Goal: Information Seeking & Learning: Check status

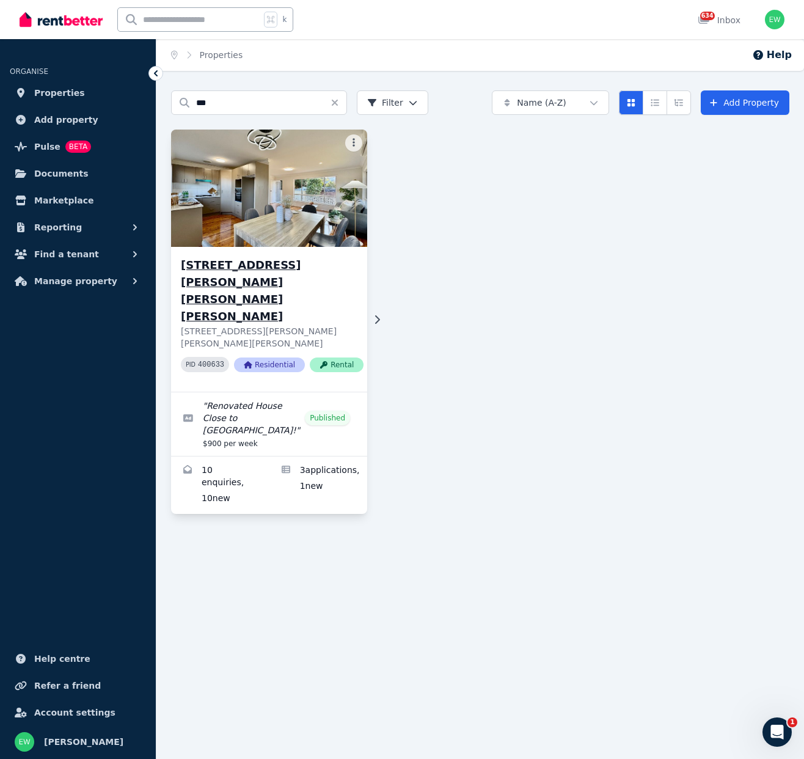
click at [281, 266] on h3 "[STREET_ADDRESS][PERSON_NAME][PERSON_NAME][PERSON_NAME]" at bounding box center [272, 291] width 183 height 68
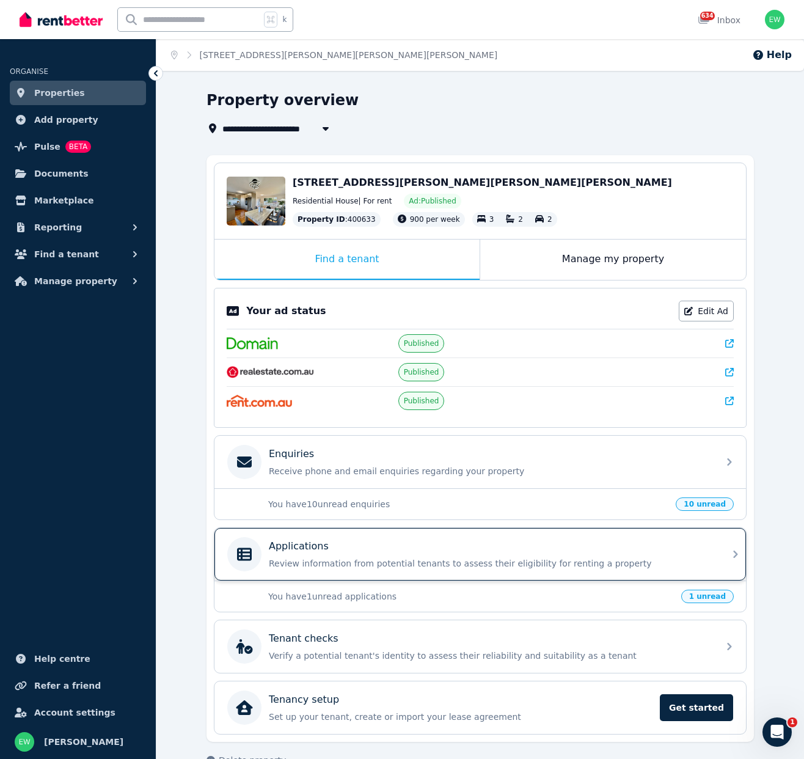
click at [309, 543] on p "Applications" at bounding box center [299, 546] width 60 height 15
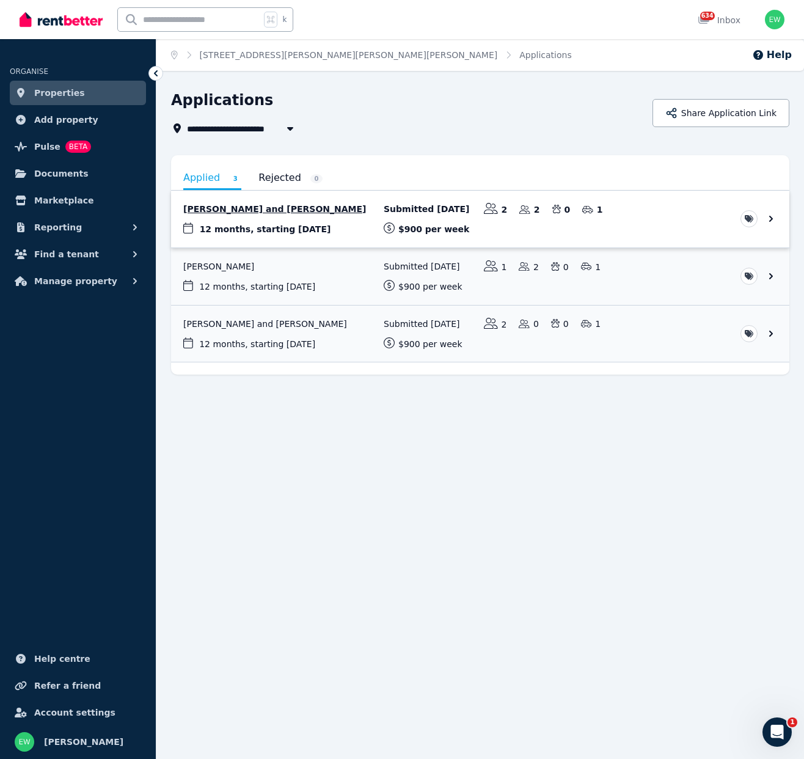
click at [340, 205] on link "View application: Amarnath Muralidharan and Deepa Subhadrammal" at bounding box center [480, 219] width 619 height 57
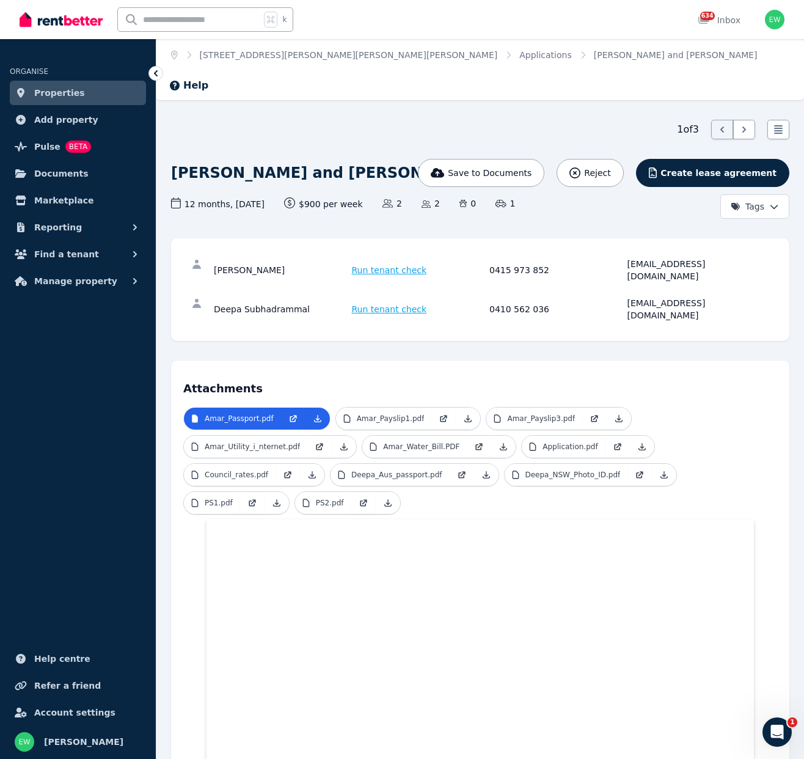
click at [383, 373] on h4 "Attachments" at bounding box center [480, 385] width 594 height 24
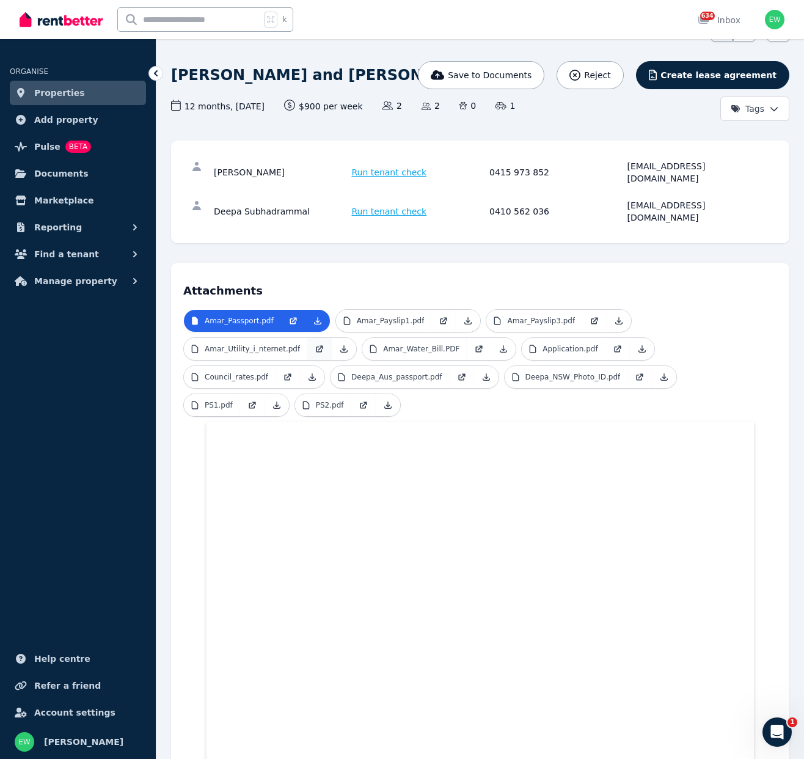
scroll to position [122, 0]
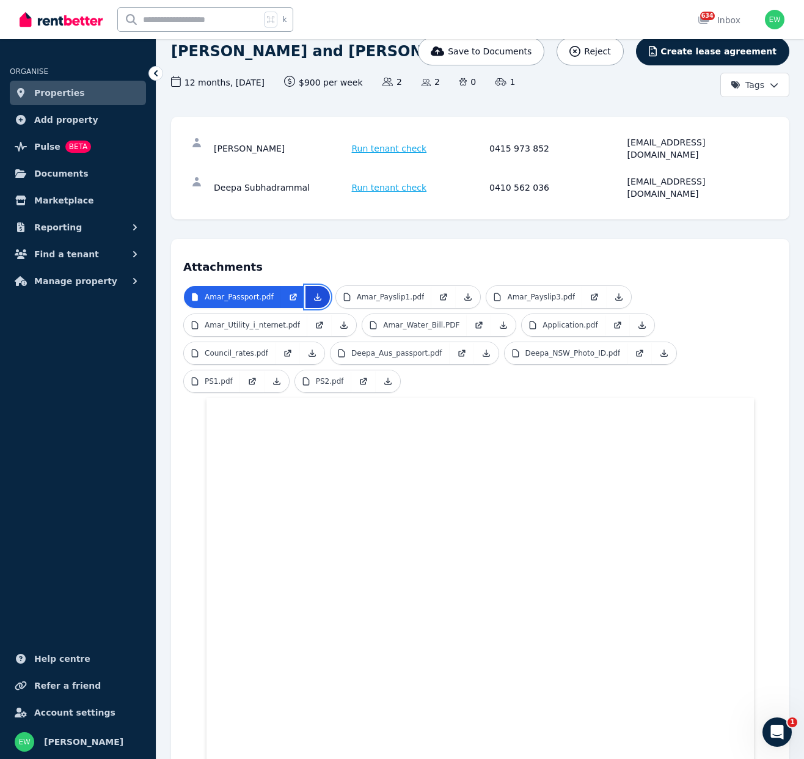
click at [318, 292] on icon at bounding box center [318, 297] width 10 height 10
click at [466, 292] on icon at bounding box center [468, 297] width 10 height 10
click at [614, 292] on icon at bounding box center [619, 297] width 10 height 10
drag, startPoint x: 342, startPoint y: 266, endPoint x: 350, endPoint y: 267, distance: 7.4
click at [342, 314] on link at bounding box center [344, 325] width 24 height 22
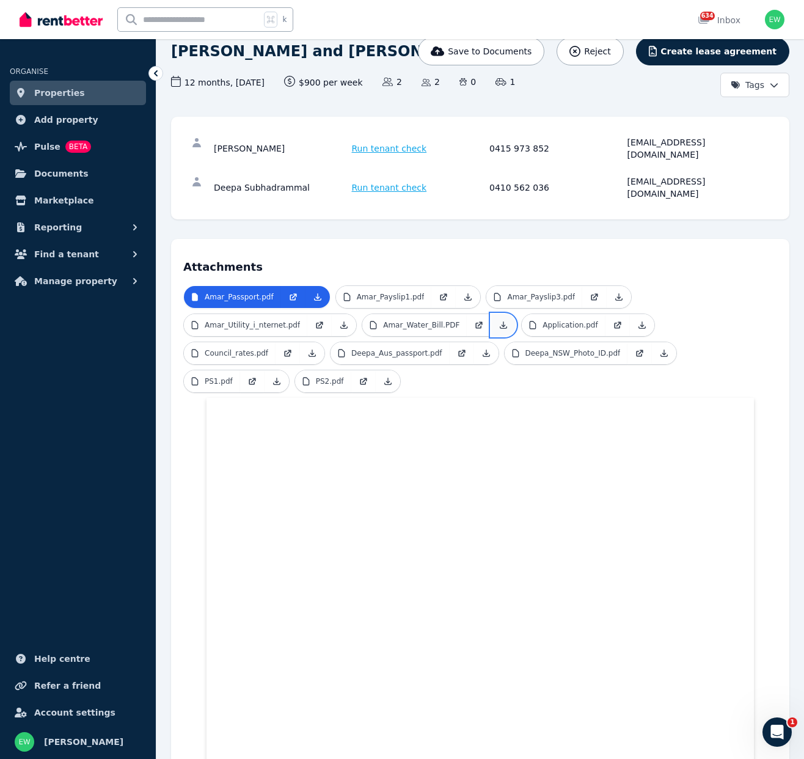
click at [499, 320] on icon at bounding box center [504, 325] width 10 height 10
click at [638, 320] on icon at bounding box center [643, 325] width 10 height 10
click at [312, 348] on icon at bounding box center [312, 353] width 10 height 10
click at [487, 348] on icon at bounding box center [487, 353] width 10 height 10
click at [666, 348] on icon at bounding box center [665, 353] width 10 height 10
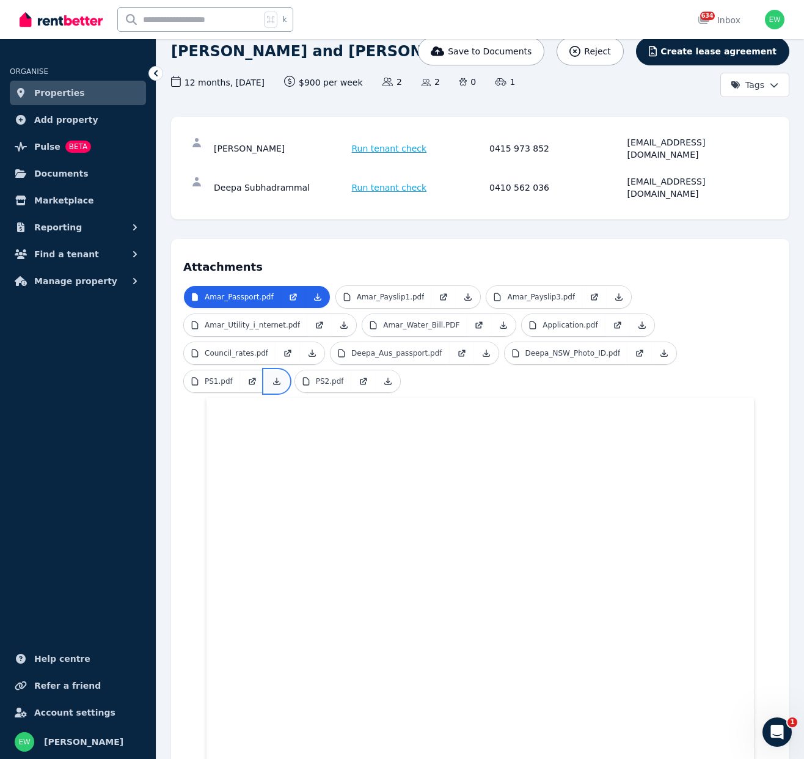
click at [274, 377] on icon at bounding box center [277, 382] width 10 height 10
click at [389, 378] on icon at bounding box center [387, 381] width 7 height 7
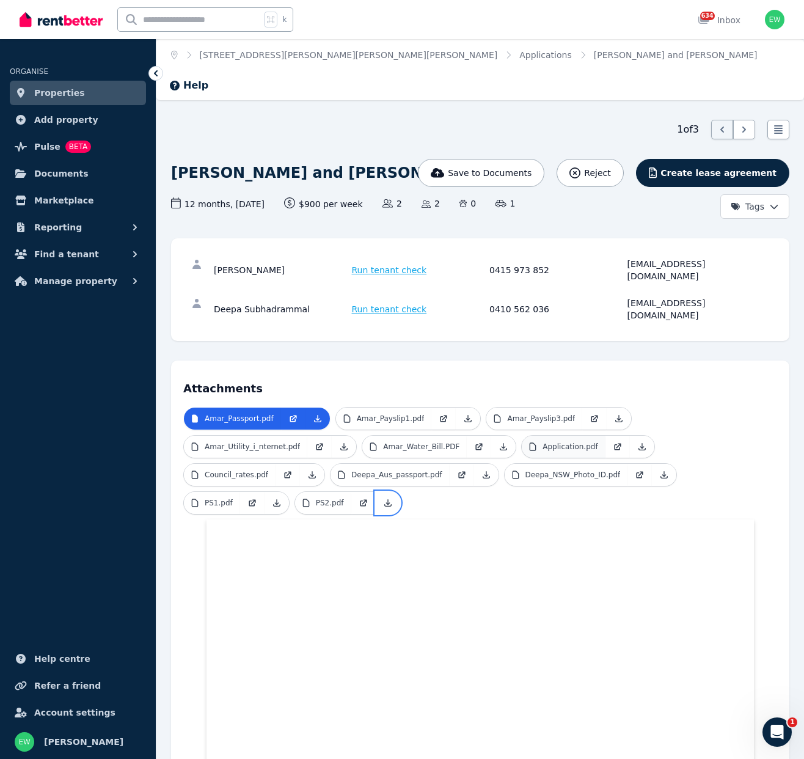
scroll to position [0, 0]
click at [564, 442] on p "Application.pdf" at bounding box center [570, 447] width 55 height 10
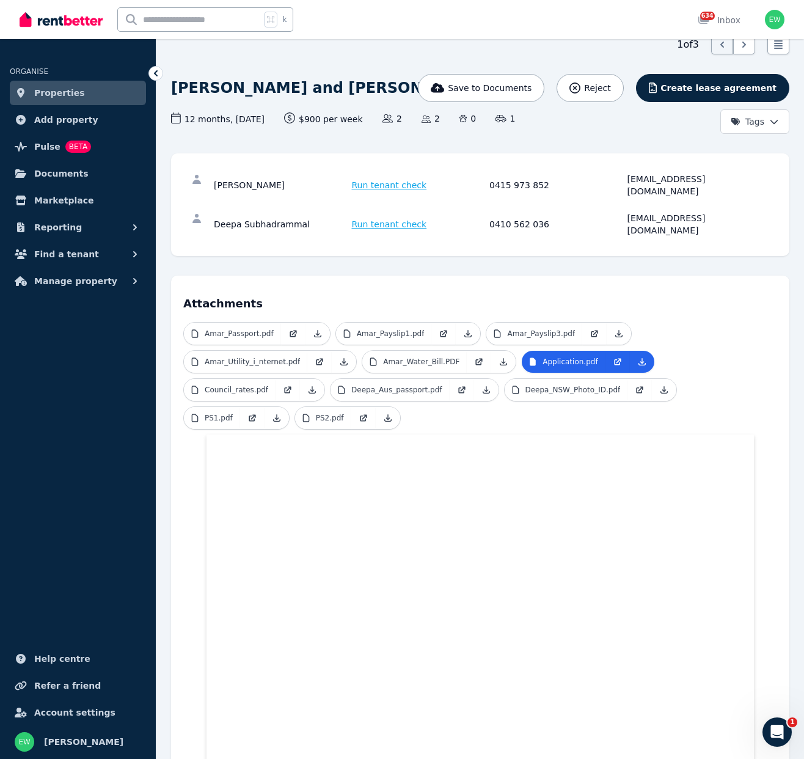
scroll to position [75, 0]
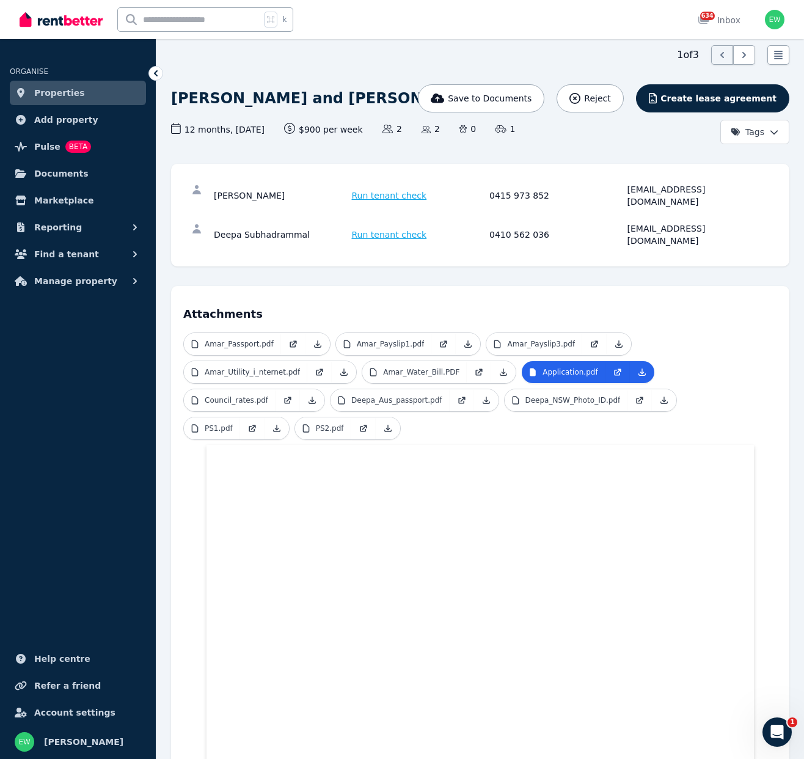
click at [632, 183] on div "[EMAIL_ADDRESS][DOMAIN_NAME]" at bounding box center [695, 195] width 134 height 24
drag, startPoint x: 641, startPoint y: 160, endPoint x: 709, endPoint y: 160, distance: 68.5
click at [709, 183] on div "[EMAIL_ADDRESS][DOMAIN_NAME]" at bounding box center [695, 195] width 134 height 24
copy div "[EMAIL_ADDRESS][DOMAIN_NAME]"
click at [631, 223] on div "[EMAIL_ADDRESS][DOMAIN_NAME]" at bounding box center [695, 235] width 134 height 24
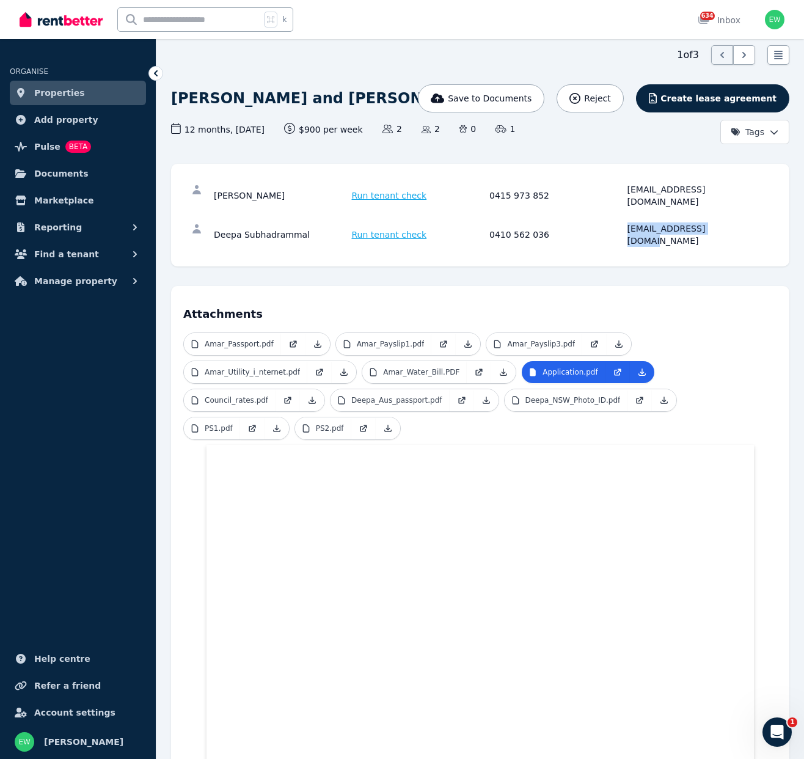
drag, startPoint x: 635, startPoint y: 186, endPoint x: 717, endPoint y: 186, distance: 82.5
click at [706, 223] on div "[EMAIL_ADDRESS][DOMAIN_NAME]" at bounding box center [695, 235] width 134 height 24
copy div "[EMAIL_ADDRESS][DOMAIN_NAME]"
click at [242, 339] on p "Amar_Passport.pdf" at bounding box center [239, 344] width 69 height 10
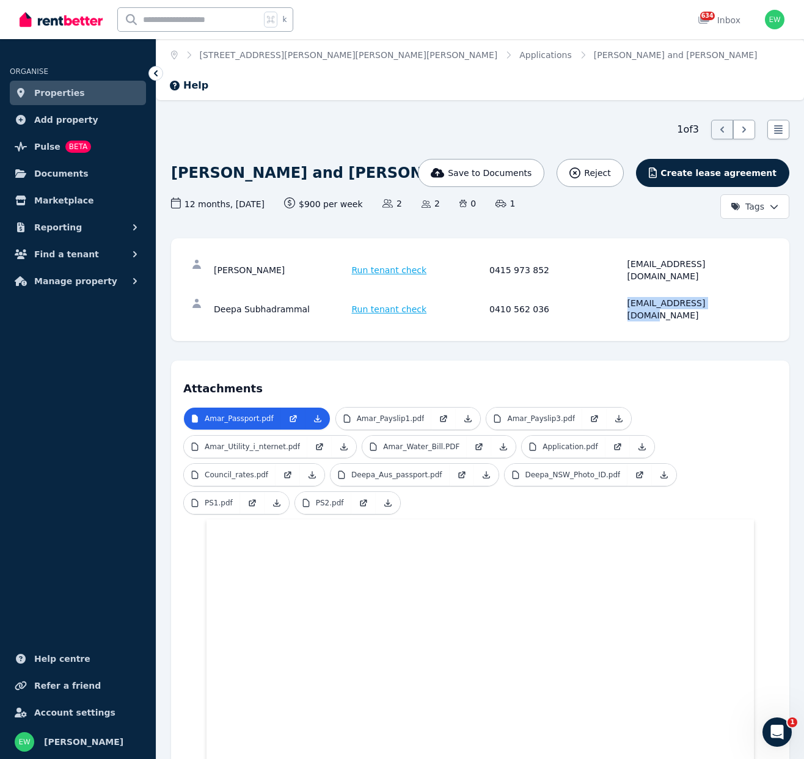
scroll to position [0, 0]
click at [221, 258] on div "[PERSON_NAME]" at bounding box center [281, 270] width 134 height 24
click at [224, 258] on div "[PERSON_NAME]" at bounding box center [281, 270] width 134 height 24
drag, startPoint x: 224, startPoint y: 236, endPoint x: 279, endPoint y: 237, distance: 55.0
click at [279, 258] on div "[PERSON_NAME]" at bounding box center [281, 270] width 134 height 24
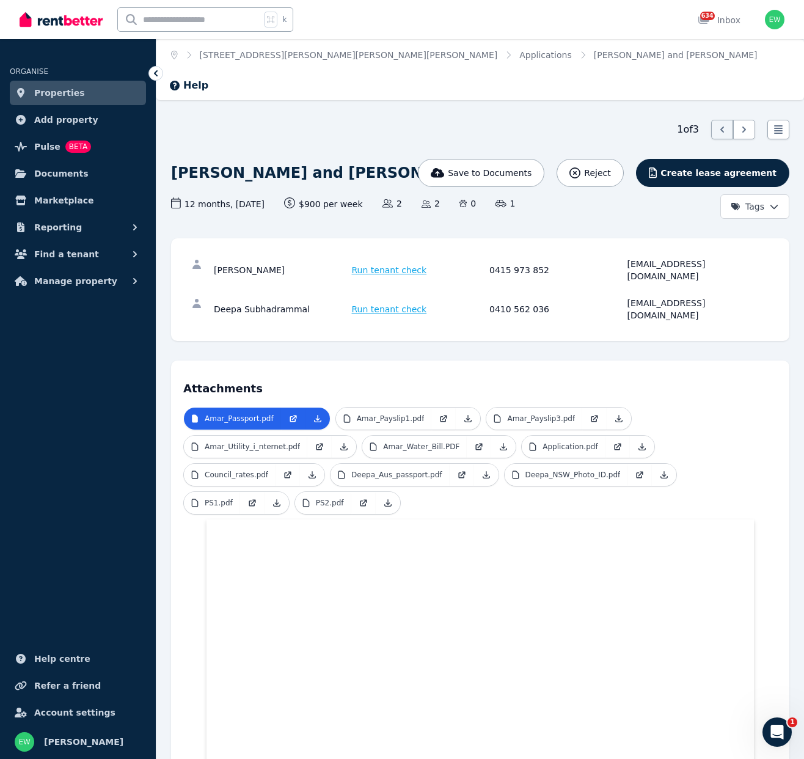
copy div "[PERSON_NAME]"
click at [644, 258] on div "[EMAIL_ADDRESS][DOMAIN_NAME]" at bounding box center [695, 270] width 134 height 24
click at [636, 258] on div "[EMAIL_ADDRESS][DOMAIN_NAME]" at bounding box center [695, 270] width 134 height 24
drag, startPoint x: 636, startPoint y: 234, endPoint x: 532, endPoint y: 246, distance: 104.6
click at [693, 258] on div "[EMAIL_ADDRESS][DOMAIN_NAME]" at bounding box center [695, 270] width 134 height 24
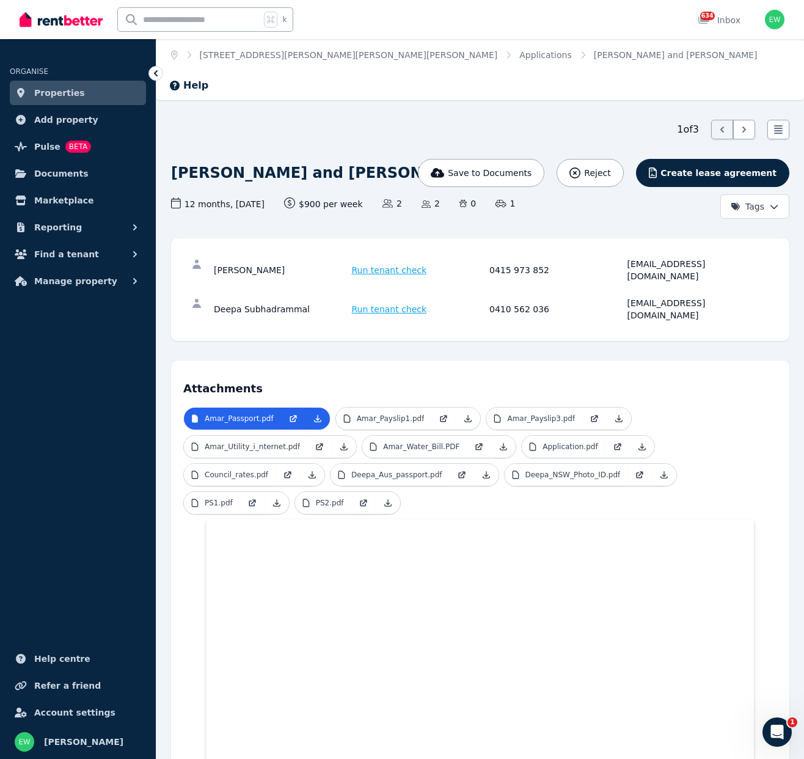
drag, startPoint x: 263, startPoint y: 240, endPoint x: 251, endPoint y: 239, distance: 12.9
click at [263, 258] on div "[PERSON_NAME]" at bounding box center [281, 270] width 134 height 24
click at [226, 297] on div "Deepa Subhadrammal" at bounding box center [281, 309] width 134 height 24
drag, startPoint x: 226, startPoint y: 262, endPoint x: 255, endPoint y: 265, distance: 29.4
click at [254, 297] on div "Deepa Subhadrammal" at bounding box center [281, 309] width 134 height 24
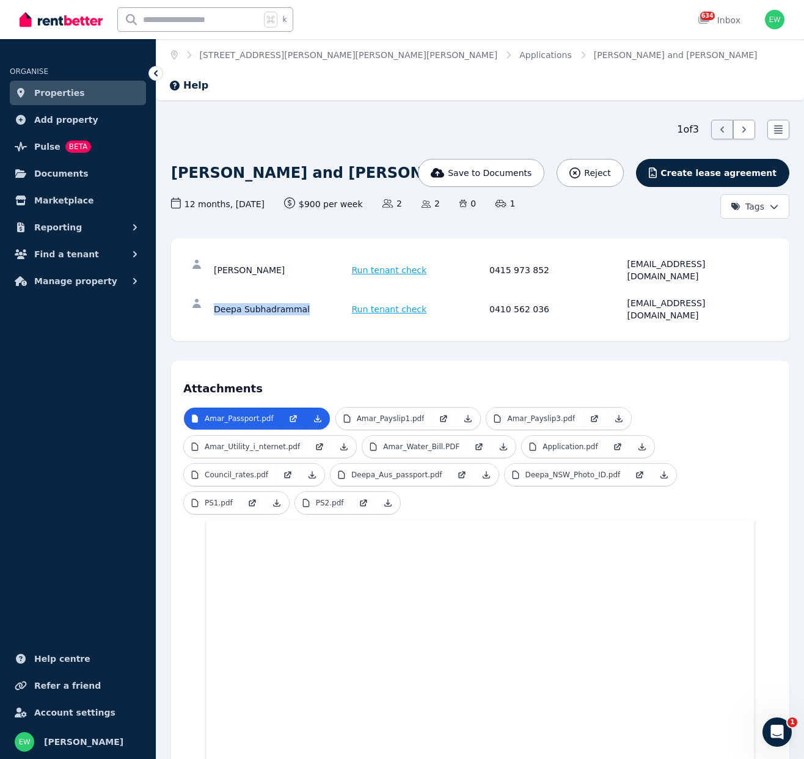
copy div "Deepa Subhadrammal"
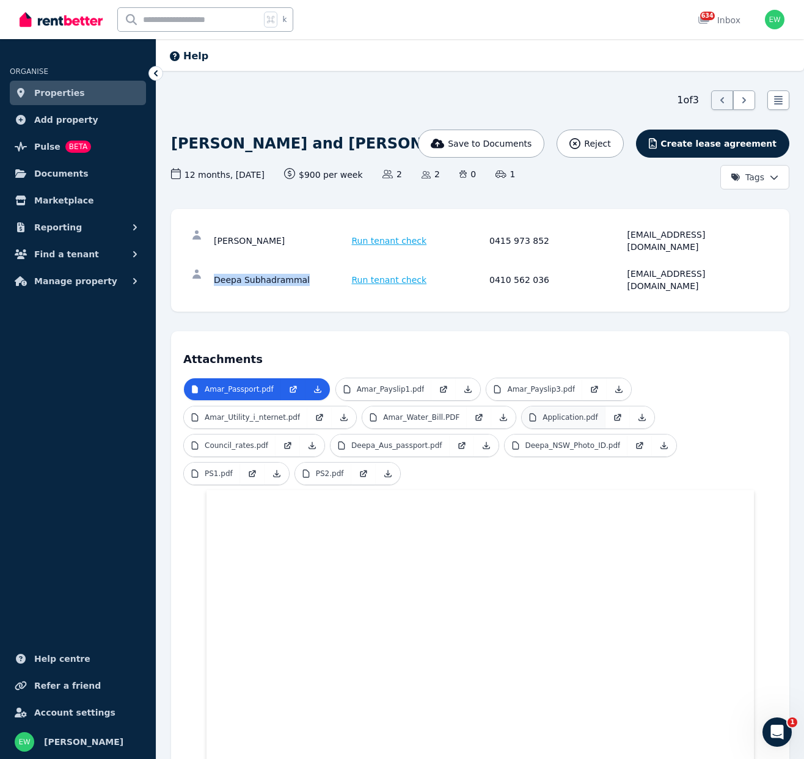
scroll to position [29, 1]
click at [557, 413] on p "Application.pdf" at bounding box center [570, 418] width 55 height 10
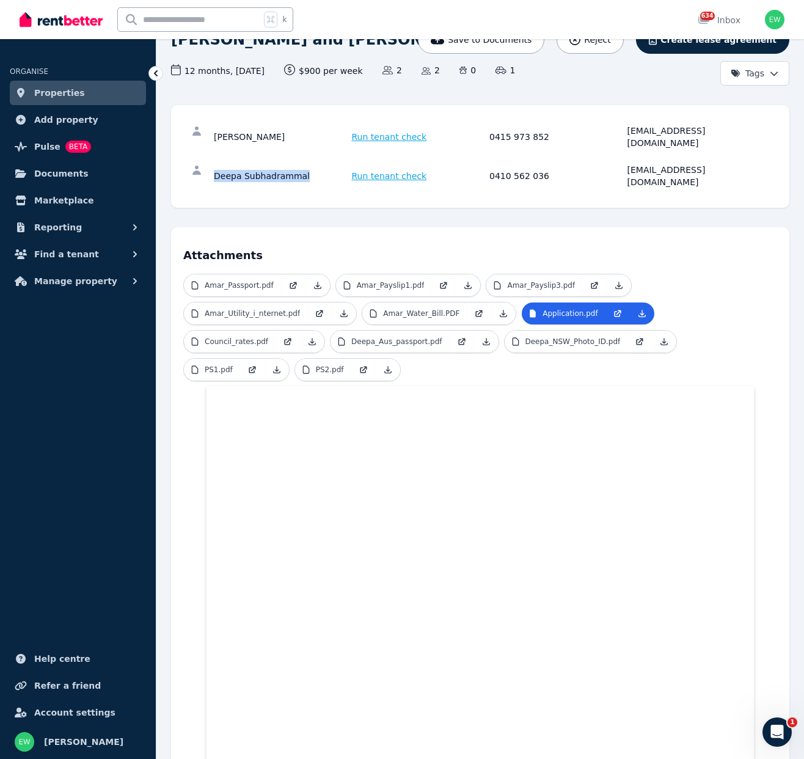
scroll to position [134, 0]
click at [493, 124] on div "0415 973 852" at bounding box center [557, 136] width 134 height 24
click at [490, 124] on div "0415 973 852" at bounding box center [557, 136] width 134 height 24
drag, startPoint x: 490, startPoint y: 100, endPoint x: 539, endPoint y: 100, distance: 48.9
click at [539, 124] on div "0415 973 852" at bounding box center [557, 136] width 134 height 24
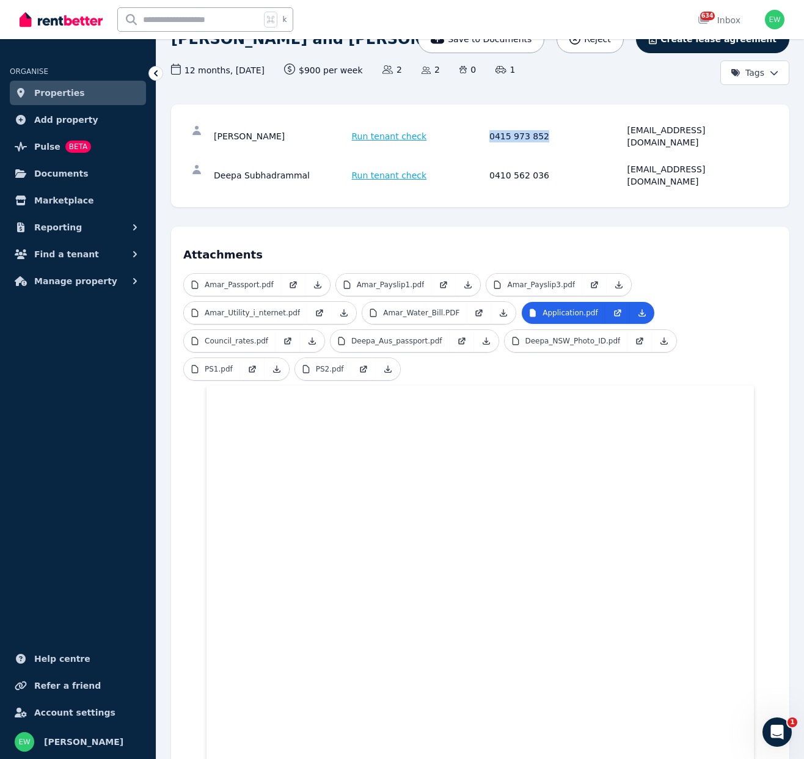
copy div "0415 973 852"
click at [493, 163] on div "0410 562 036" at bounding box center [557, 175] width 134 height 24
drag, startPoint x: 495, startPoint y: 128, endPoint x: 538, endPoint y: 128, distance: 43.4
click at [538, 163] on div "0410 562 036" at bounding box center [557, 175] width 134 height 24
copy div "0410 562 036"
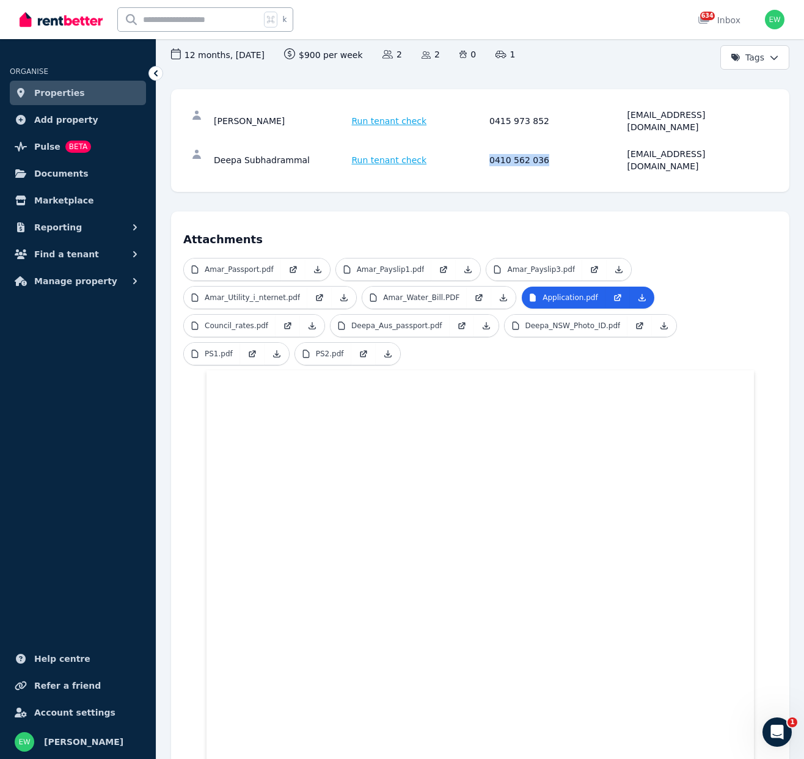
scroll to position [150, 0]
